Goal: Find specific page/section: Find specific page/section

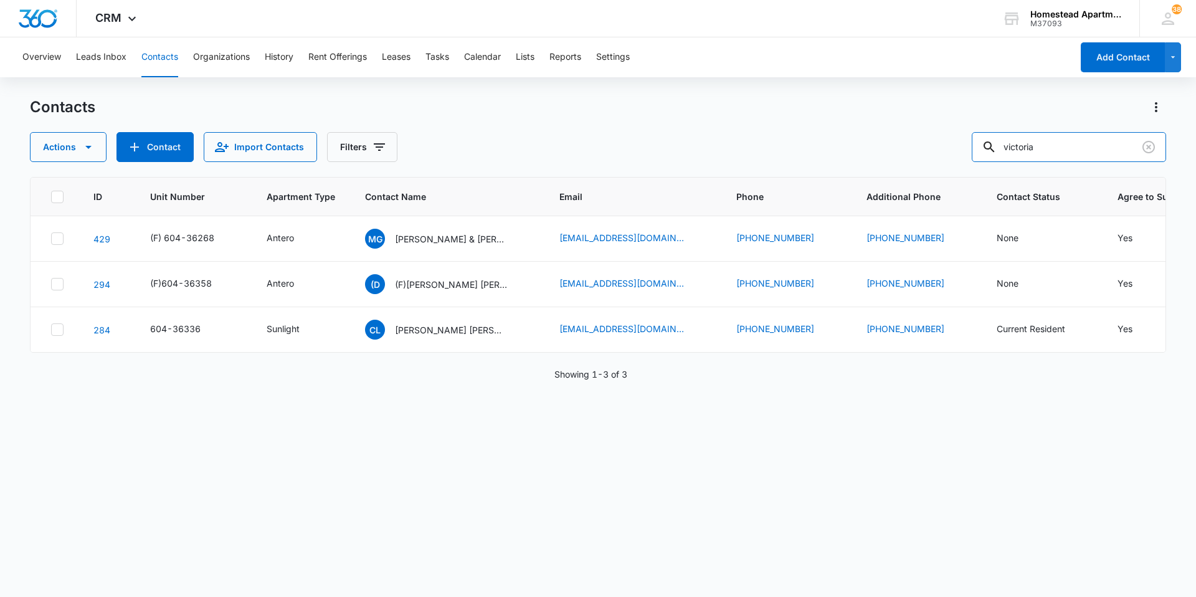
drag, startPoint x: 1077, startPoint y: 149, endPoint x: 982, endPoint y: 136, distance: 96.2
click at [997, 139] on div "victoria" at bounding box center [1068, 147] width 194 height 30
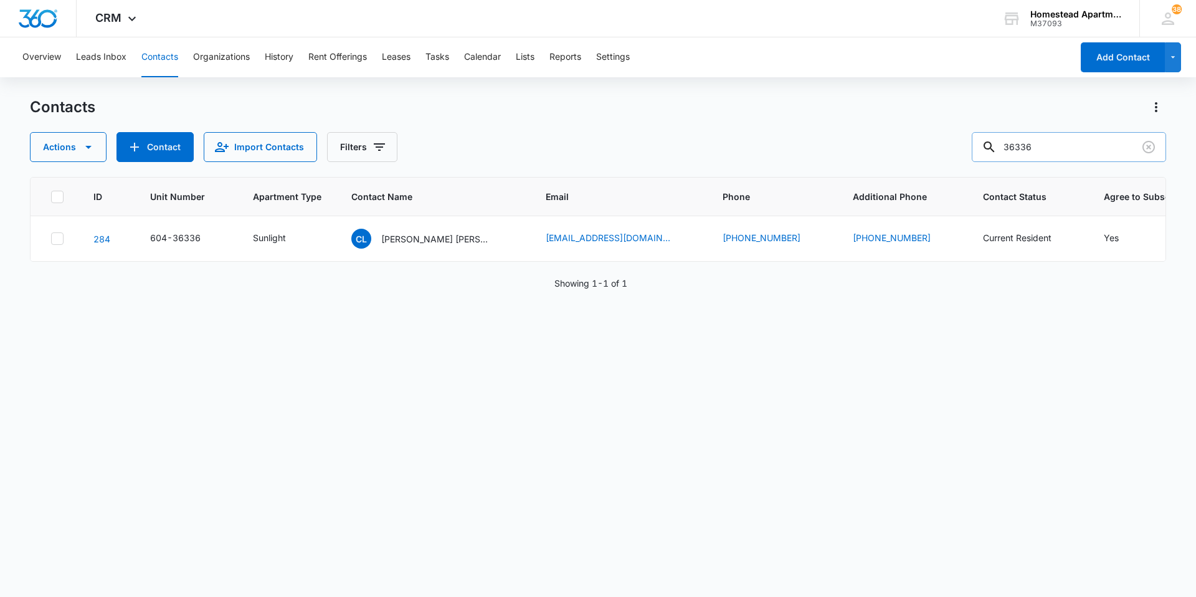
drag, startPoint x: 1038, startPoint y: 139, endPoint x: 987, endPoint y: 141, distance: 51.1
click at [987, 141] on input "36336" at bounding box center [1068, 147] width 194 height 30
drag, startPoint x: 1097, startPoint y: 139, endPoint x: 958, endPoint y: 141, distance: 139.5
click at [958, 141] on div "Actions Contact Import Contacts Filters 36336" at bounding box center [598, 147] width 1136 height 30
type input "[PERSON_NAME]"
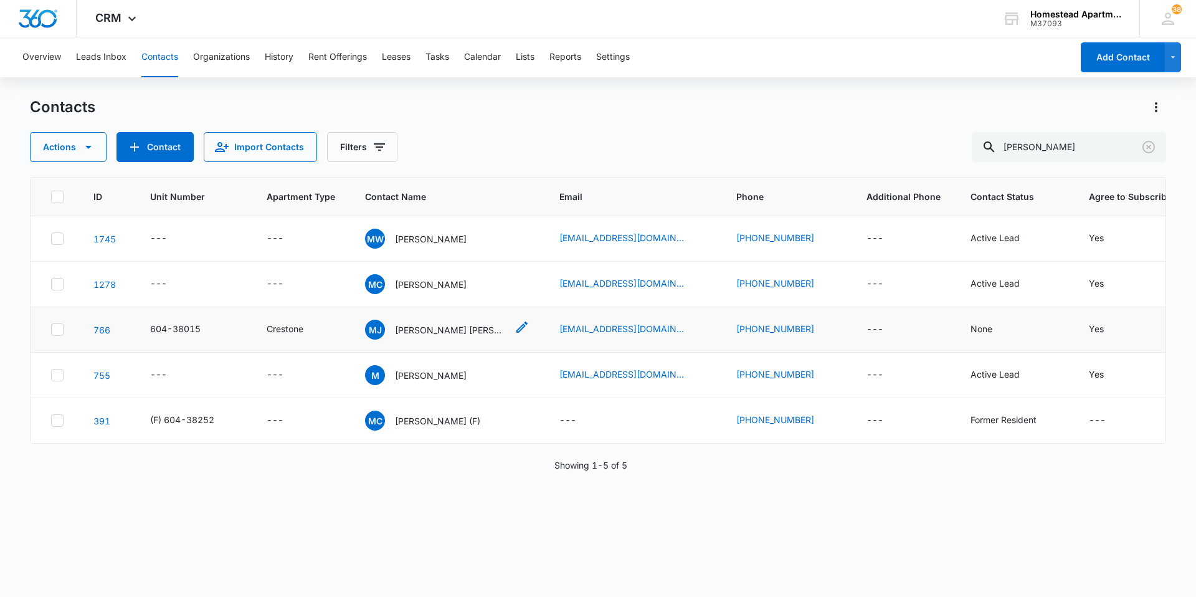
click at [441, 326] on p "[PERSON_NAME] [PERSON_NAME]" at bounding box center [451, 329] width 112 height 13
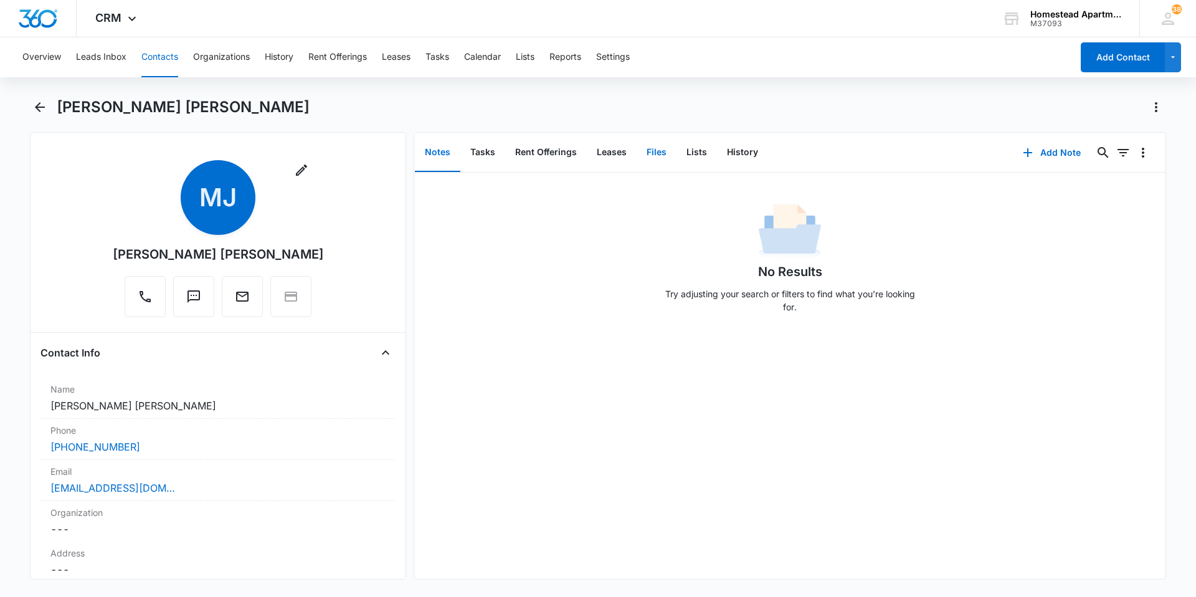
click at [643, 148] on button "Files" at bounding box center [656, 152] width 40 height 39
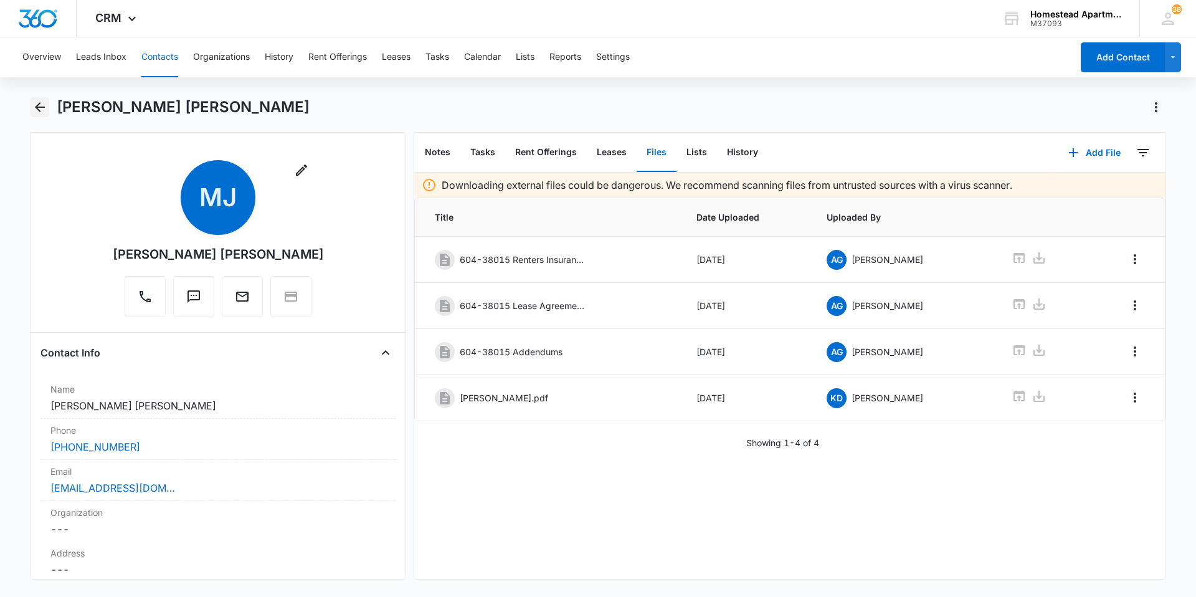
click at [38, 112] on icon "Back" at bounding box center [39, 107] width 15 height 15
